Goal: Transaction & Acquisition: Purchase product/service

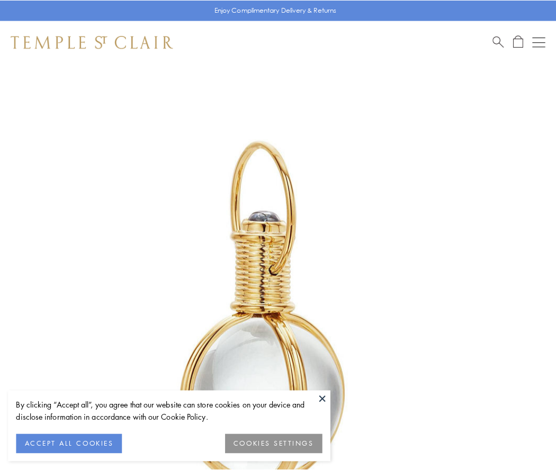
scroll to position [276, 0]
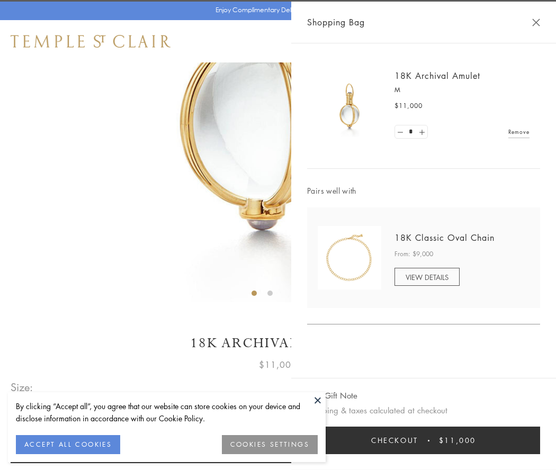
click at [424, 441] on button "Checkout $11,000" at bounding box center [423, 441] width 233 height 28
